Goal: Task Accomplishment & Management: Use online tool/utility

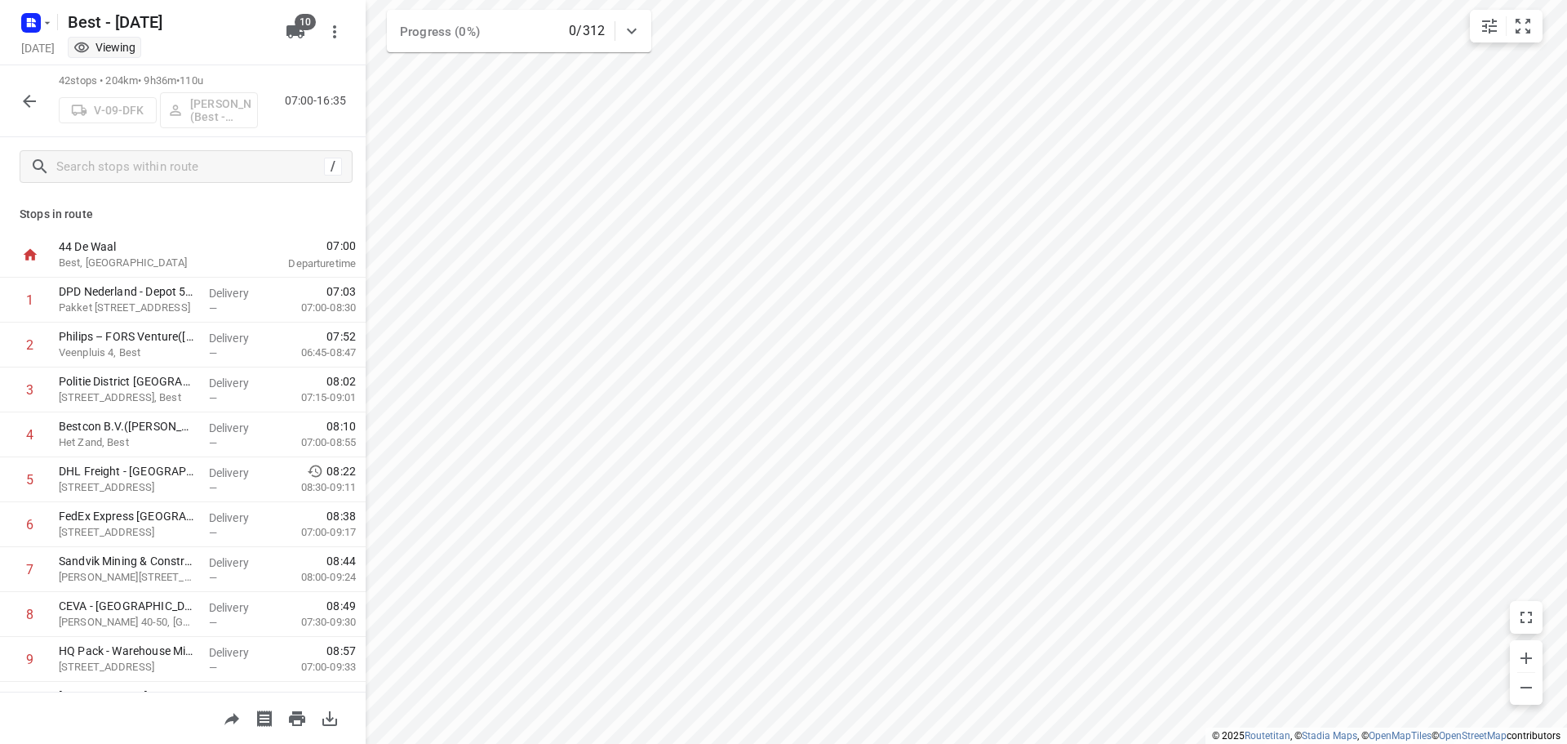
click at [24, 96] on icon "button" at bounding box center [30, 101] width 20 height 20
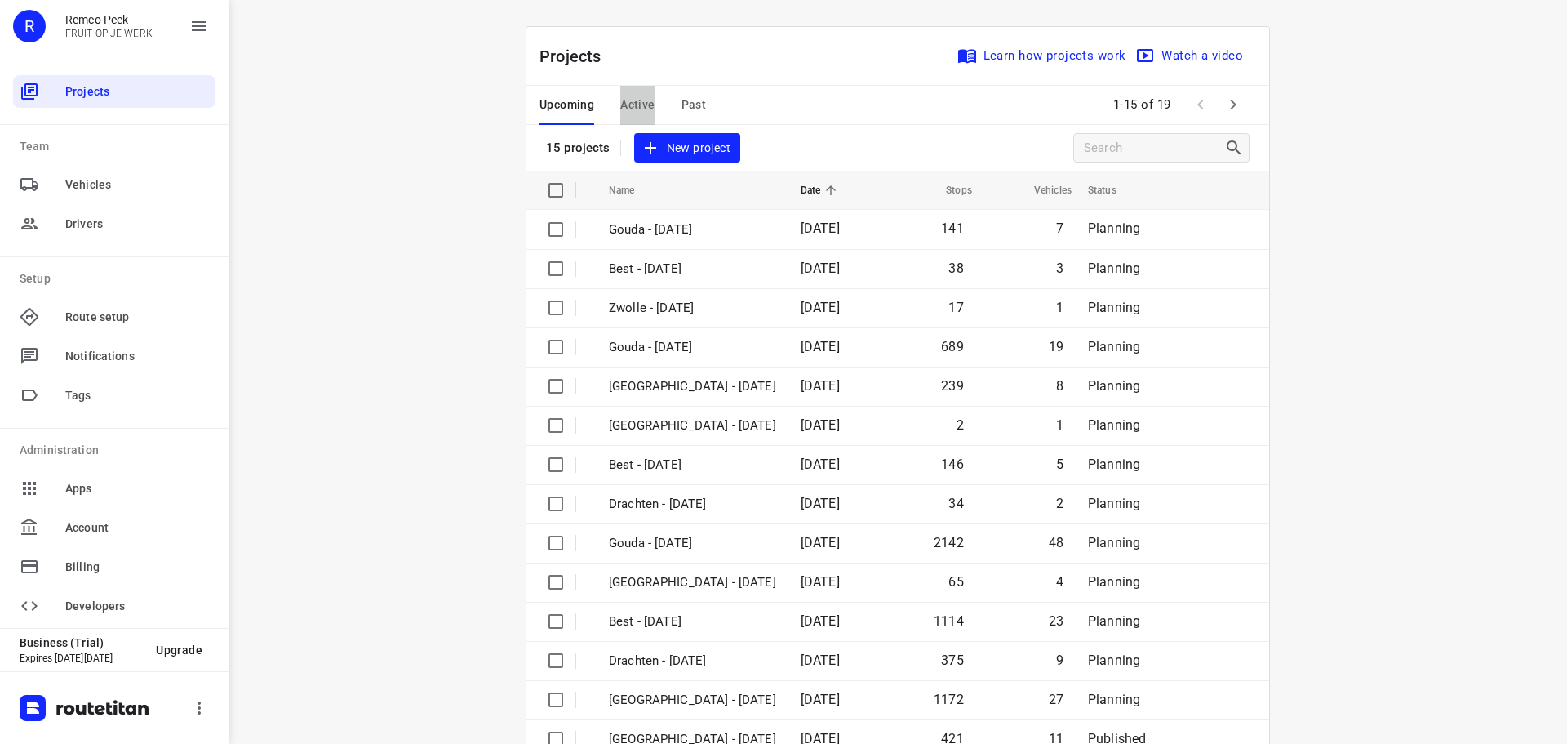
click at [631, 101] on span "Active" at bounding box center [637, 105] width 34 height 20
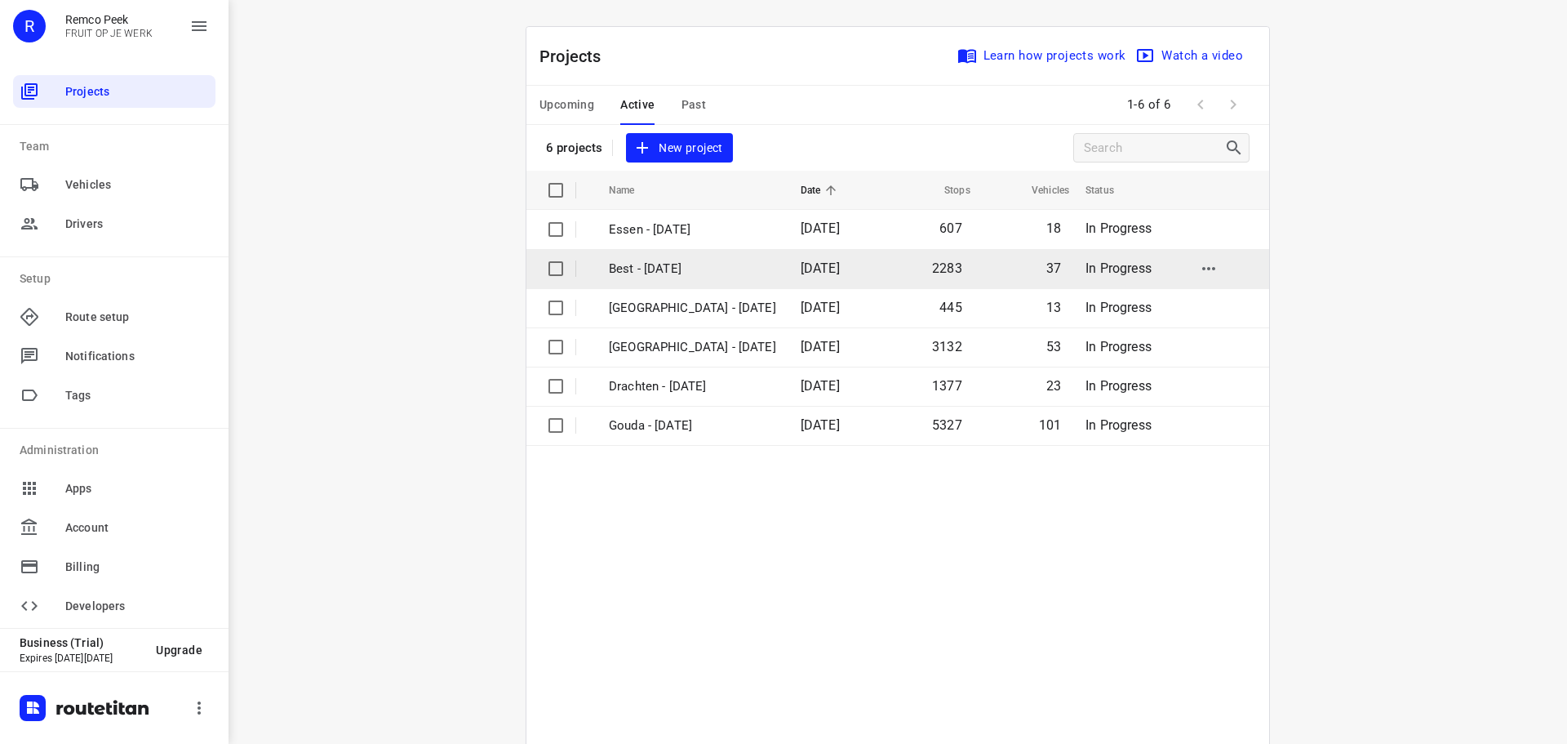
click at [658, 273] on p "Best - [DATE]" at bounding box center [692, 269] width 167 height 19
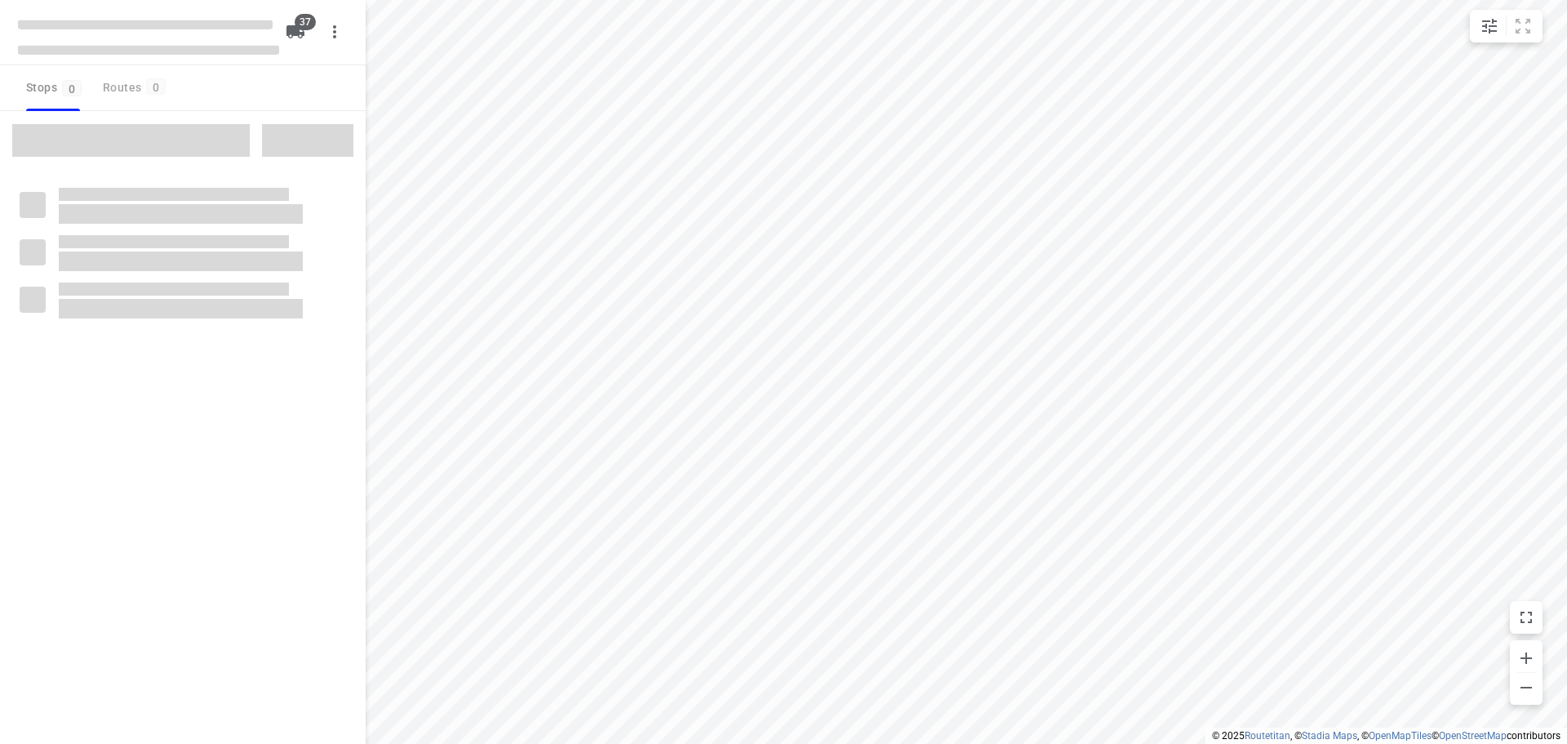
checkbox input "true"
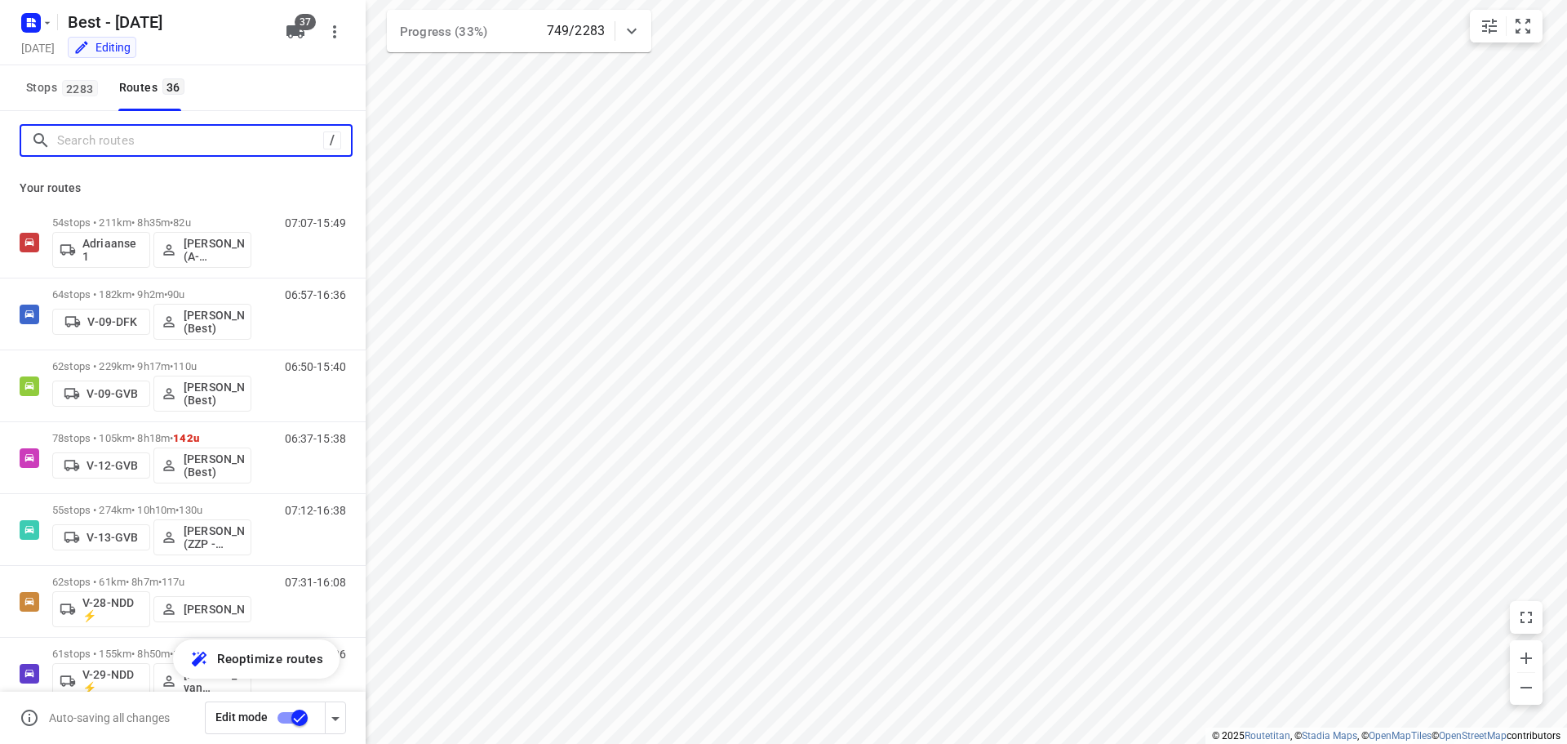
click at [136, 128] on input "Search routes" at bounding box center [190, 140] width 266 height 25
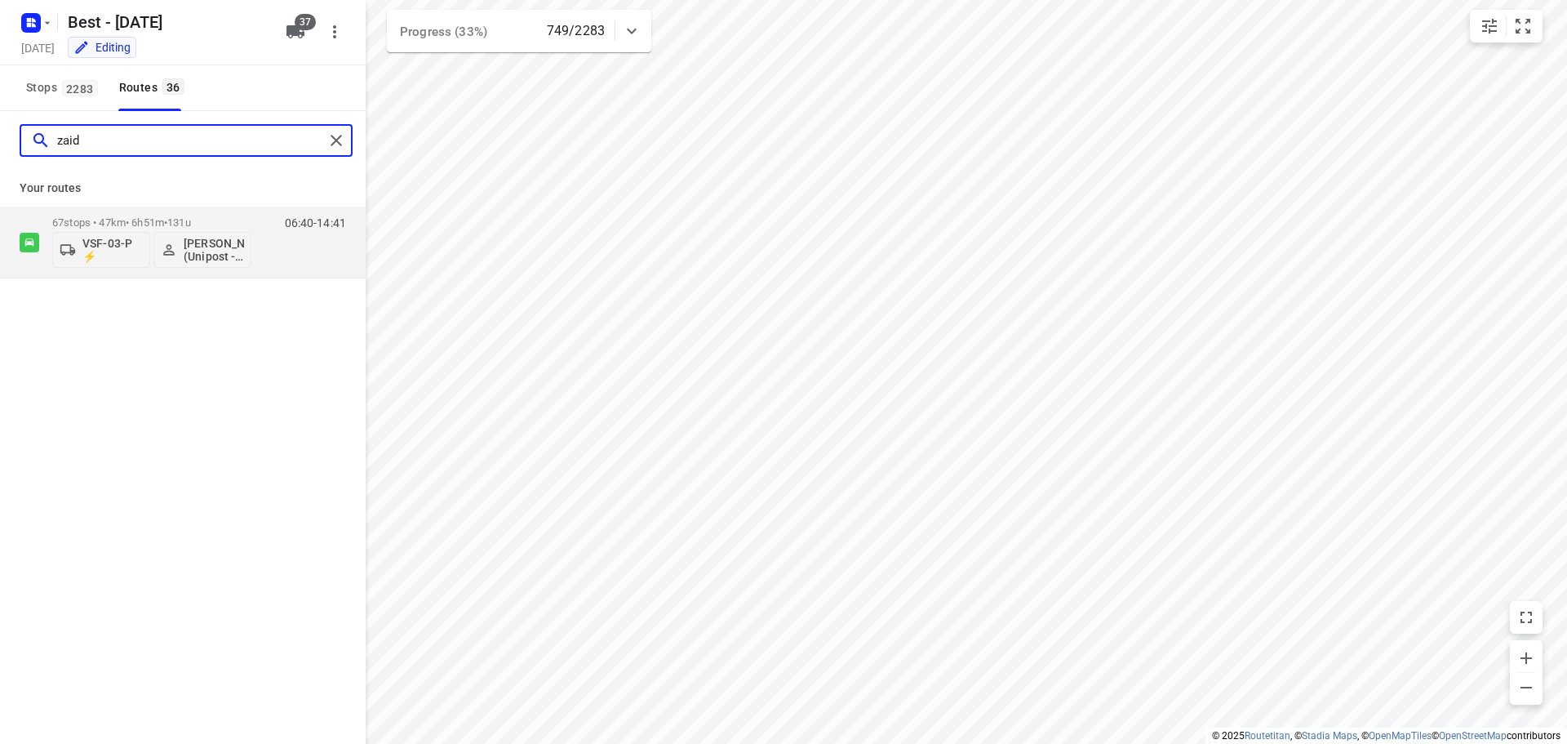
type input "zaid"
click at [260, 280] on div "zaid Your routes 67 stops • 47km • 6h51m • 131u VSF-03-P ⚡ Zaid Kramy (Unipost …" at bounding box center [183, 450] width 366 height 678
click at [282, 282] on div "zaid Your routes 67 stops • 47km • 6h51m • 131u VSF-03-P ⚡ Zaid Kramy (Unipost …" at bounding box center [183, 450] width 366 height 678
click at [285, 275] on div "06:40-14:41" at bounding box center [305, 246] width 82 height 60
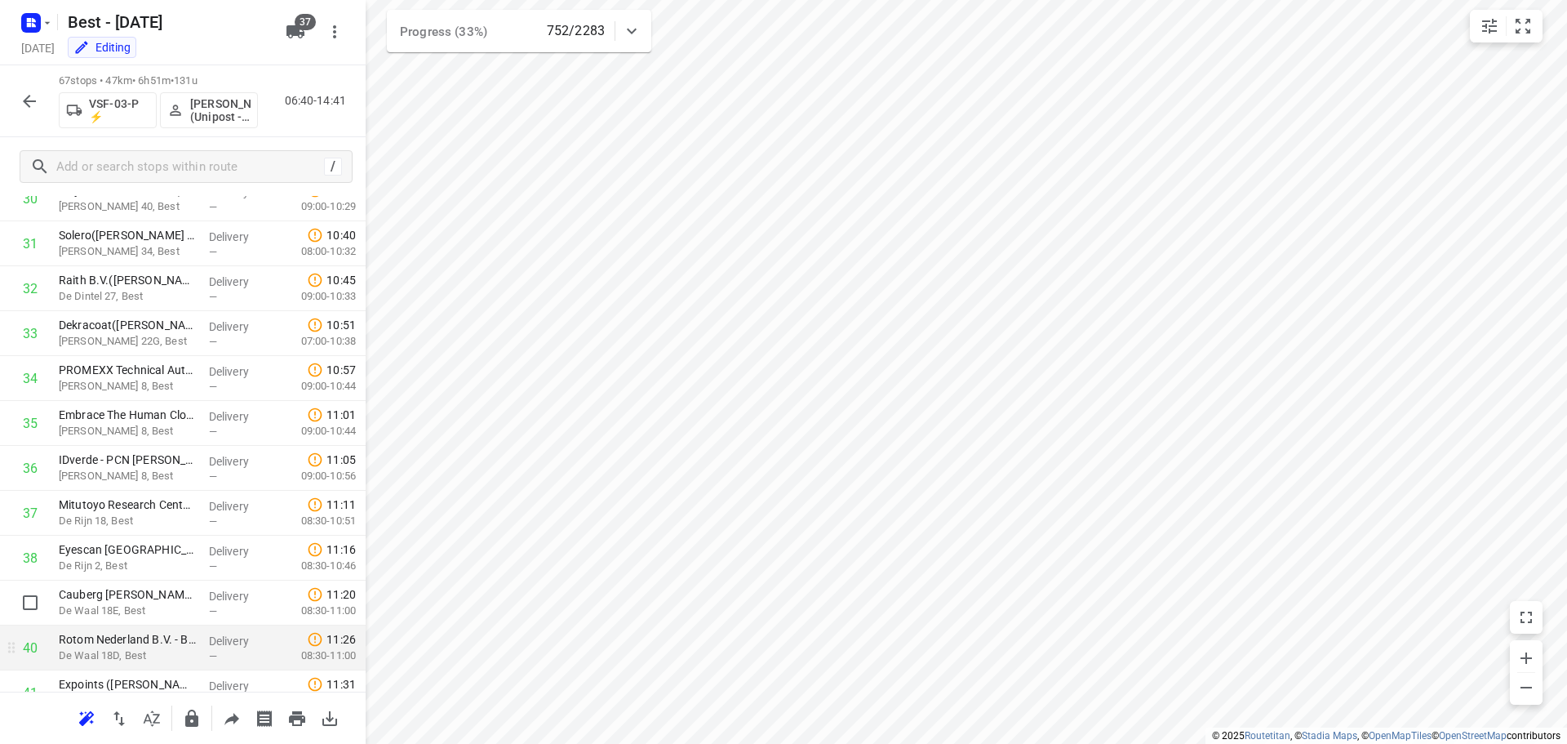
scroll to position [1485, 0]
